Goal: Obtain resource: Download file/media

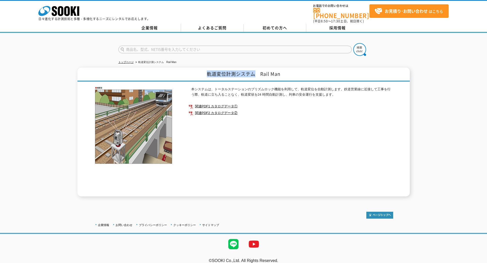
drag, startPoint x: 209, startPoint y: 72, endPoint x: 254, endPoint y: 69, distance: 45.8
click at [254, 69] on h1 "軌道変位計測システム　Rail Man" at bounding box center [243, 75] width 332 height 14
copy h1 "軌道変位計測システム"
click at [224, 103] on link "関連PDF1 カタログデータ①" at bounding box center [291, 106] width 204 height 7
click at [71, 14] on icon "株式会社 ソーキ" at bounding box center [58, 11] width 41 height 10
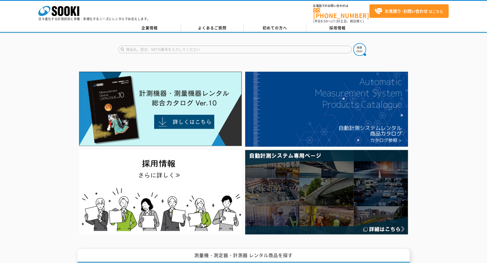
click at [80, 16] on div "株式会社 ソーキ spMenu 日々進化する計測技術と多種・多様化するニーズにレンタルでお応えします。" at bounding box center [94, 11] width 112 height 17
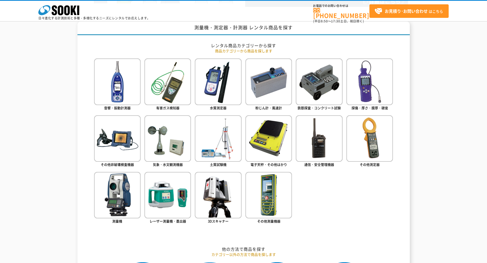
scroll to position [332, 0]
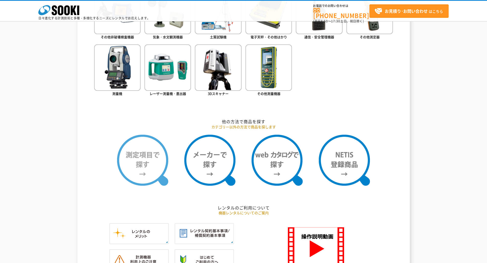
click at [157, 169] on img at bounding box center [142, 160] width 51 height 51
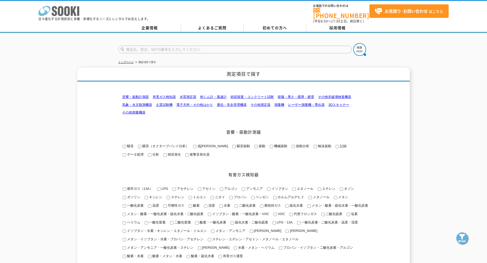
click at [70, 13] on icon "株式会社 ソーキ" at bounding box center [58, 11] width 41 height 10
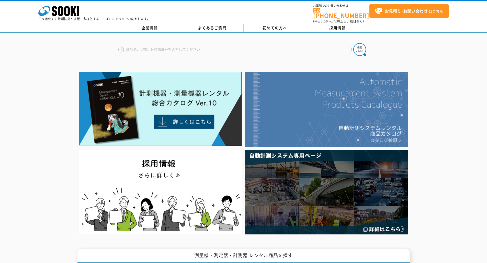
click at [325, 119] on img at bounding box center [326, 109] width 163 height 75
